Goal: Find specific page/section: Find specific page/section

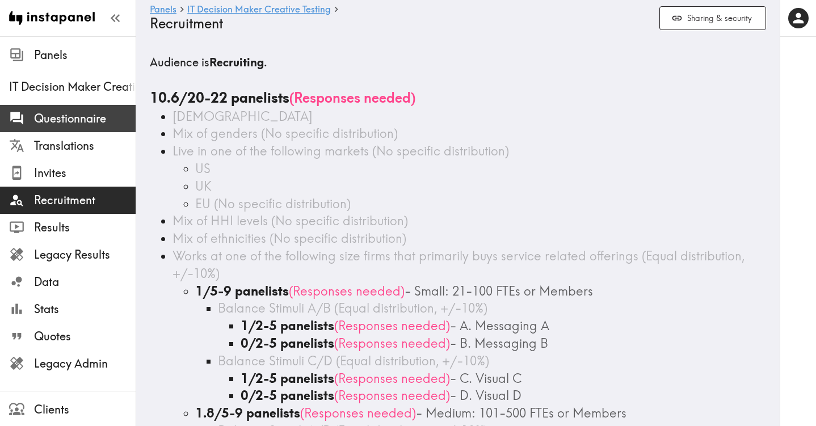
click at [69, 114] on span "Questionnaire" at bounding box center [85, 119] width 102 height 16
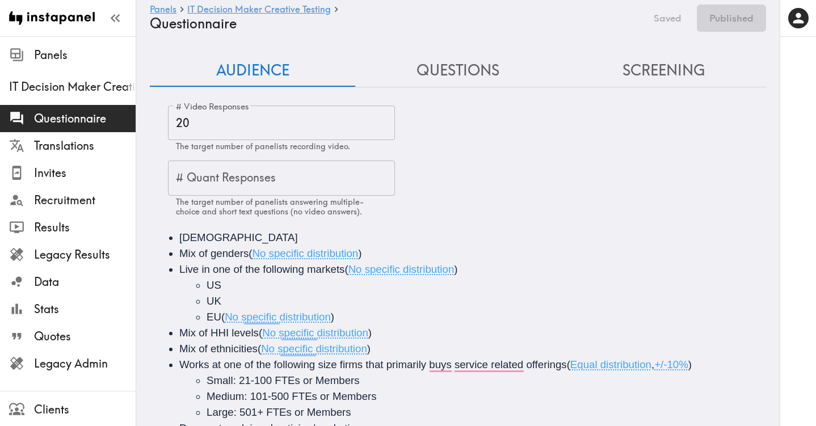
click at [472, 64] on button "Questions" at bounding box center [458, 71] width 206 height 32
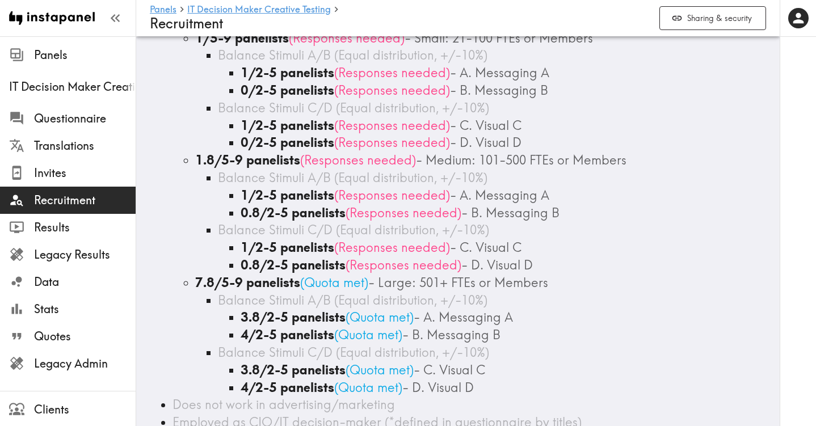
scroll to position [246, 0]
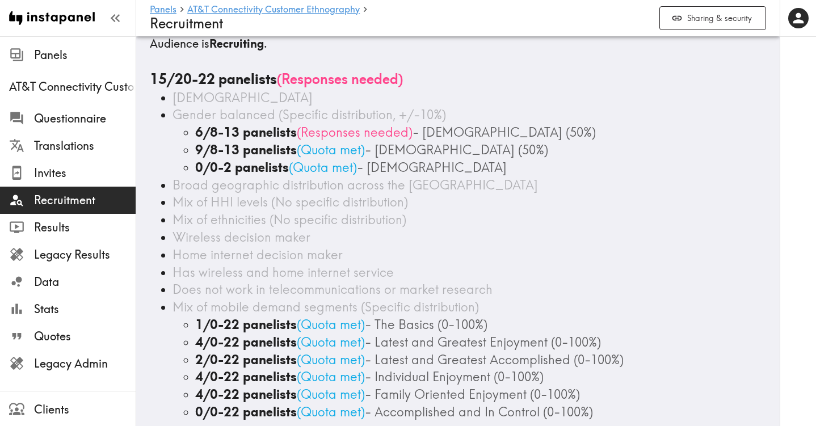
scroll to position [6, 0]
